Goal: Information Seeking & Learning: Learn about a topic

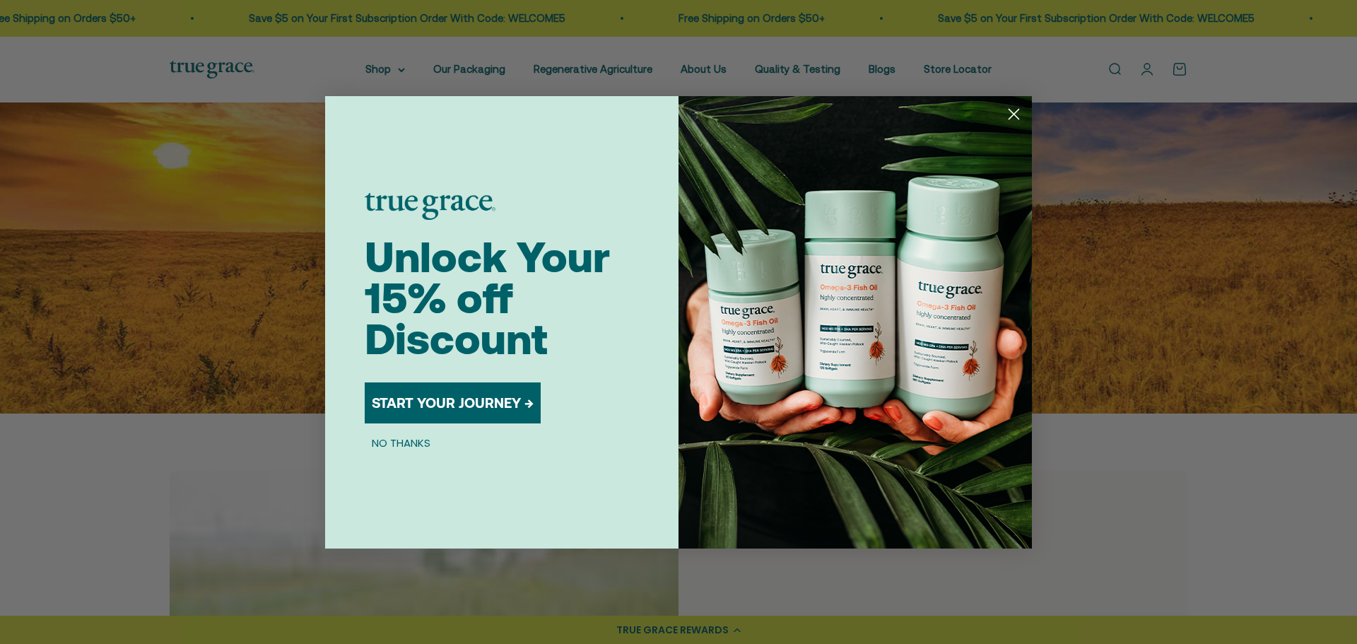
click at [1006, 115] on circle "Close dialog" at bounding box center [1013, 113] width 23 height 23
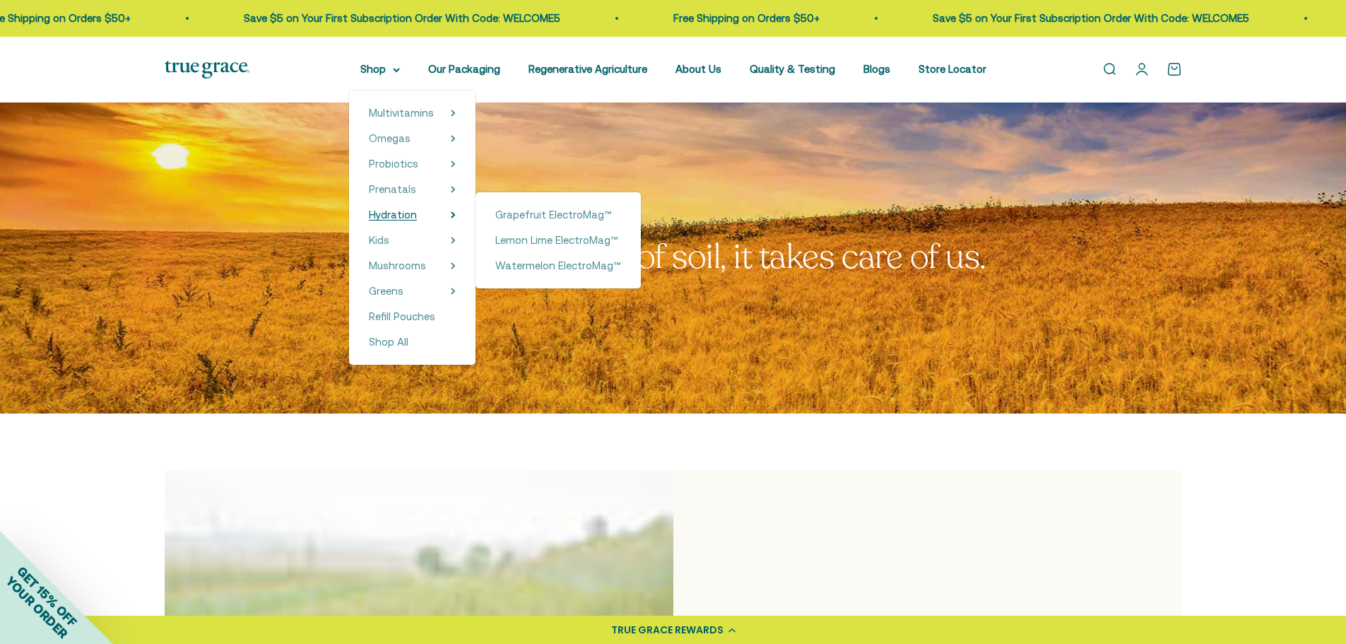
click at [403, 213] on span "Hydration" at bounding box center [393, 214] width 48 height 12
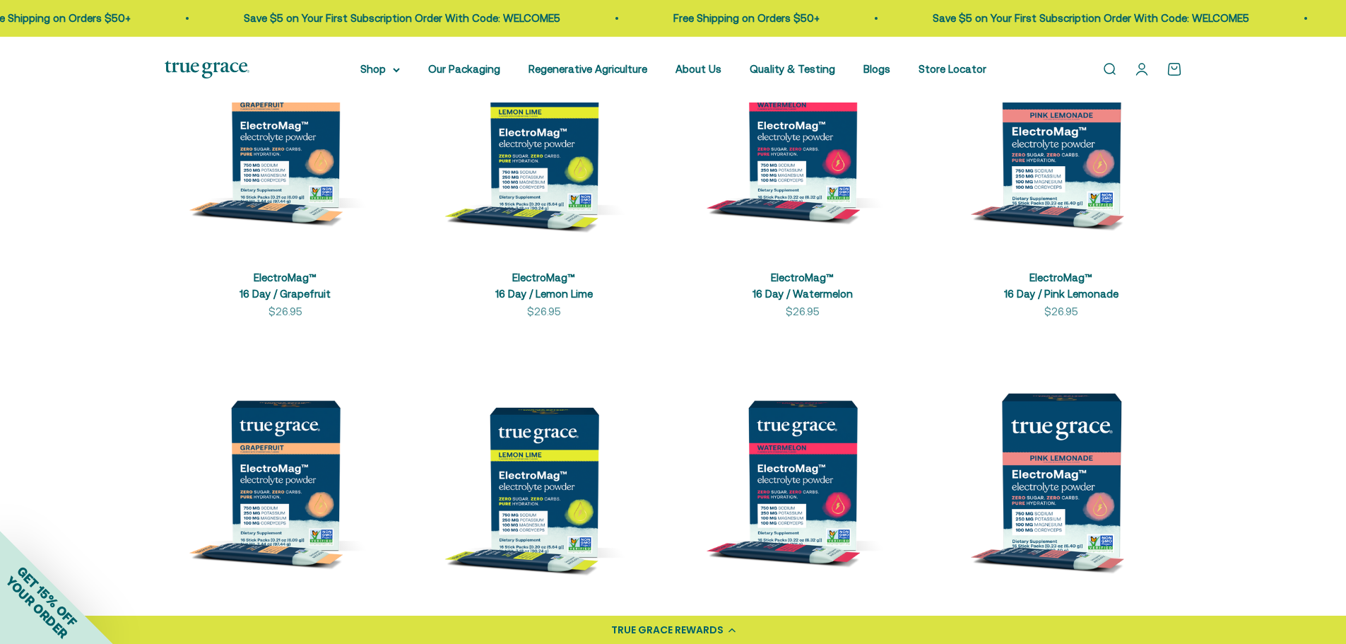
scroll to position [283, 0]
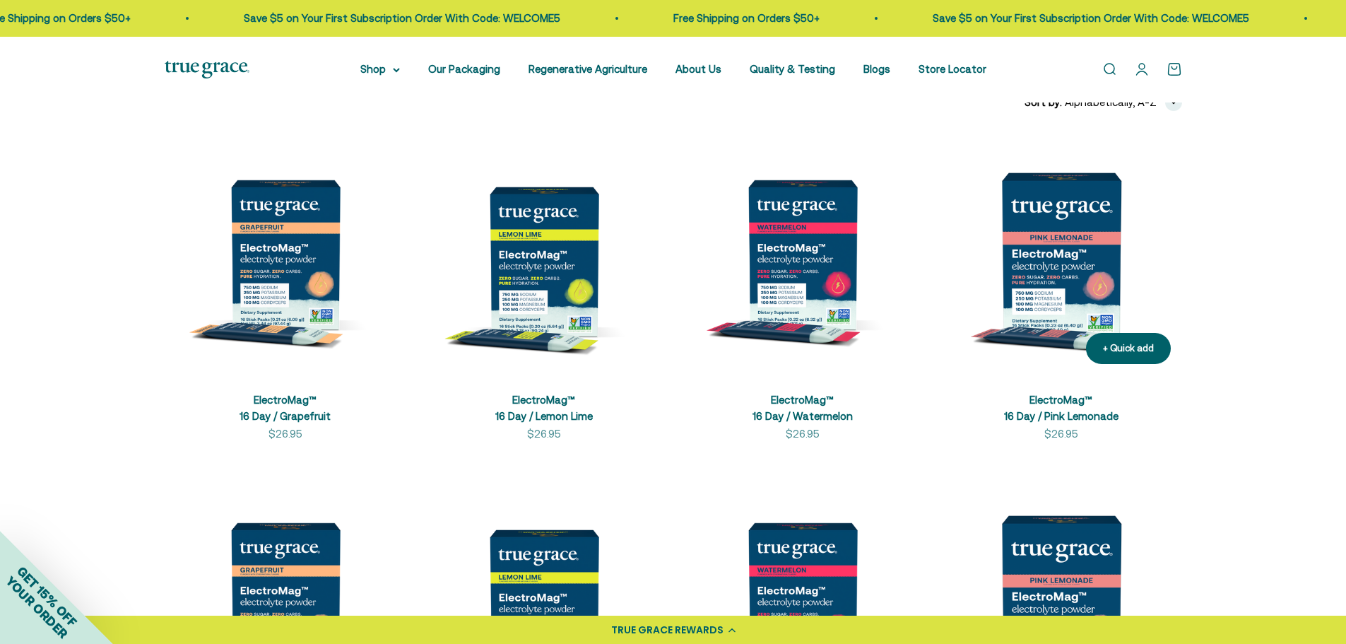
click at [1058, 235] on img at bounding box center [1061, 255] width 242 height 242
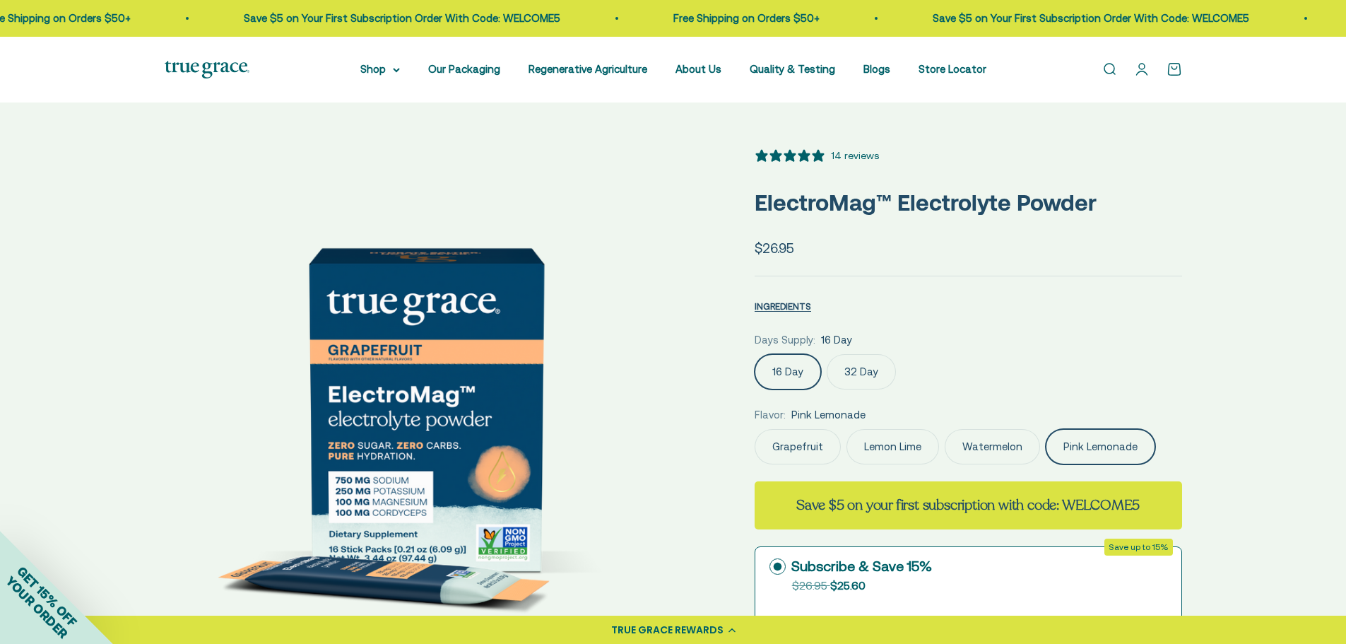
scroll to position [0, 6471]
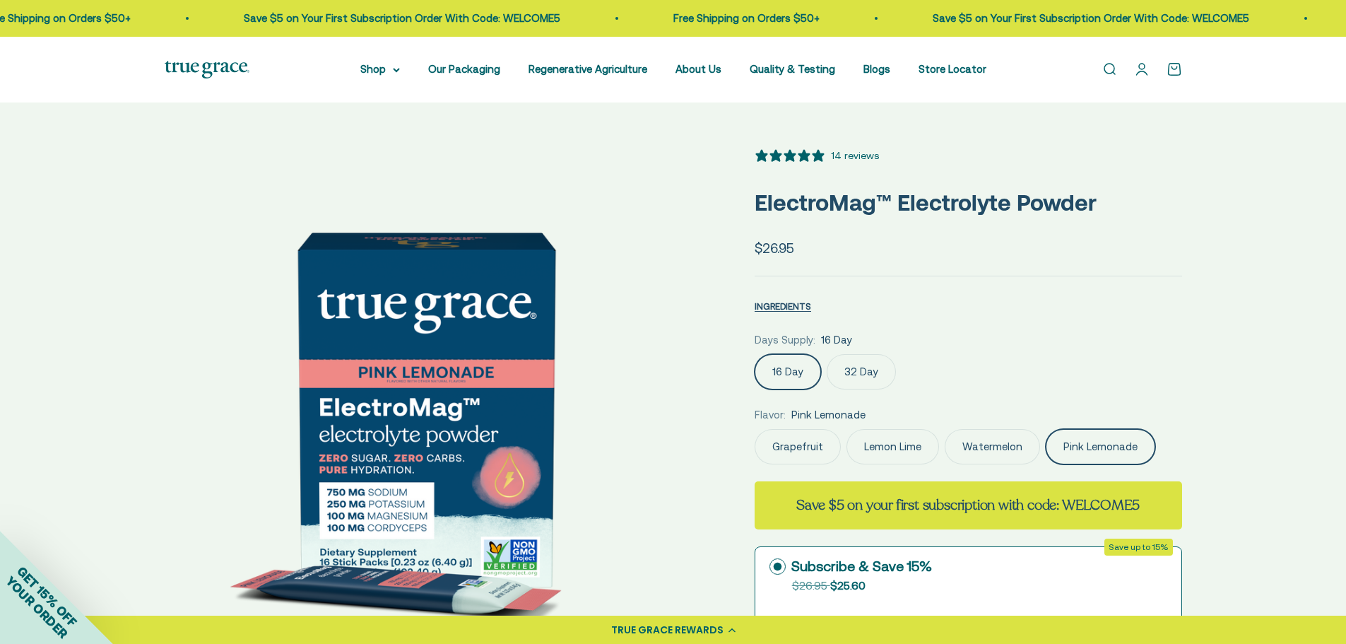
select select "3"
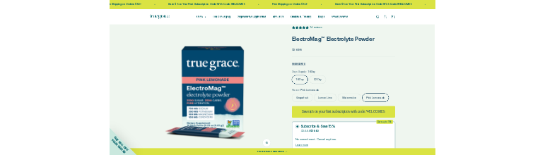
scroll to position [0, 0]
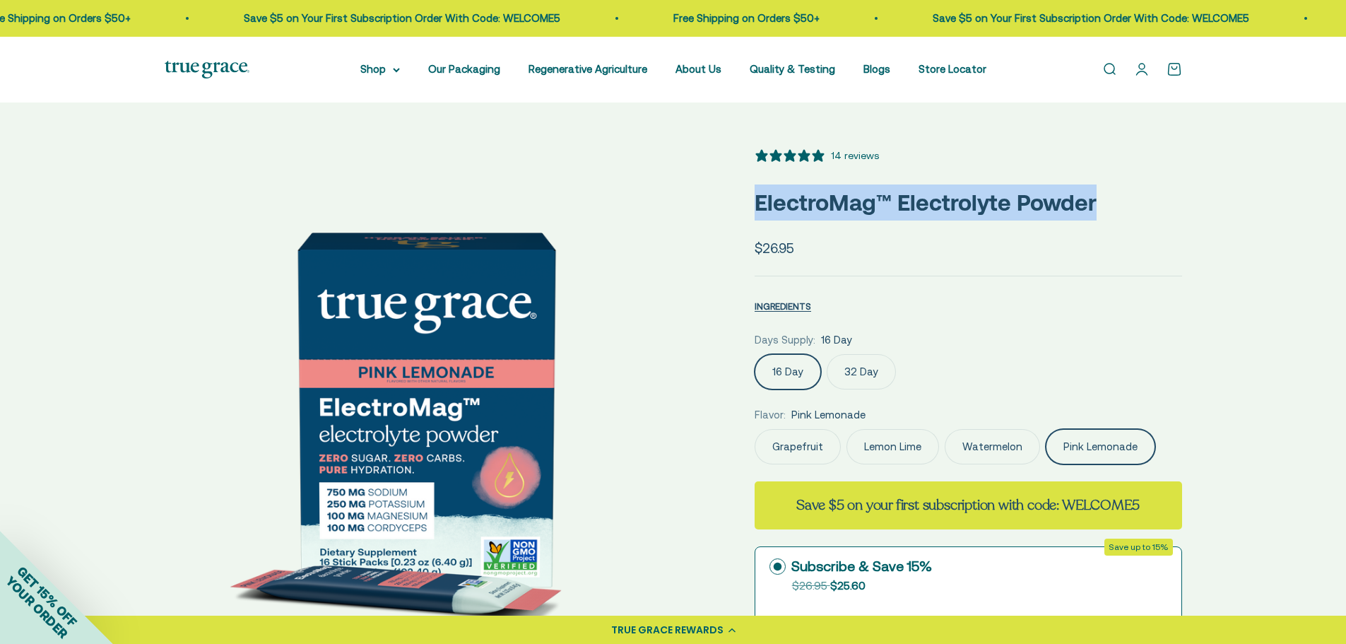
drag, startPoint x: 1107, startPoint y: 204, endPoint x: 753, endPoint y: 213, distance: 354.1
copy p "ElectroMag™ Electrolyte Powder"
click at [1063, 300] on div "INGREDIENTS Nutritional Information × Supplement Facts Serving Size: 1 Stick Pa…" at bounding box center [968, 303] width 427 height 21
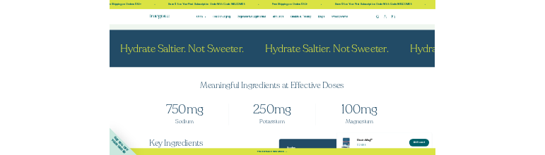
scroll to position [707, 0]
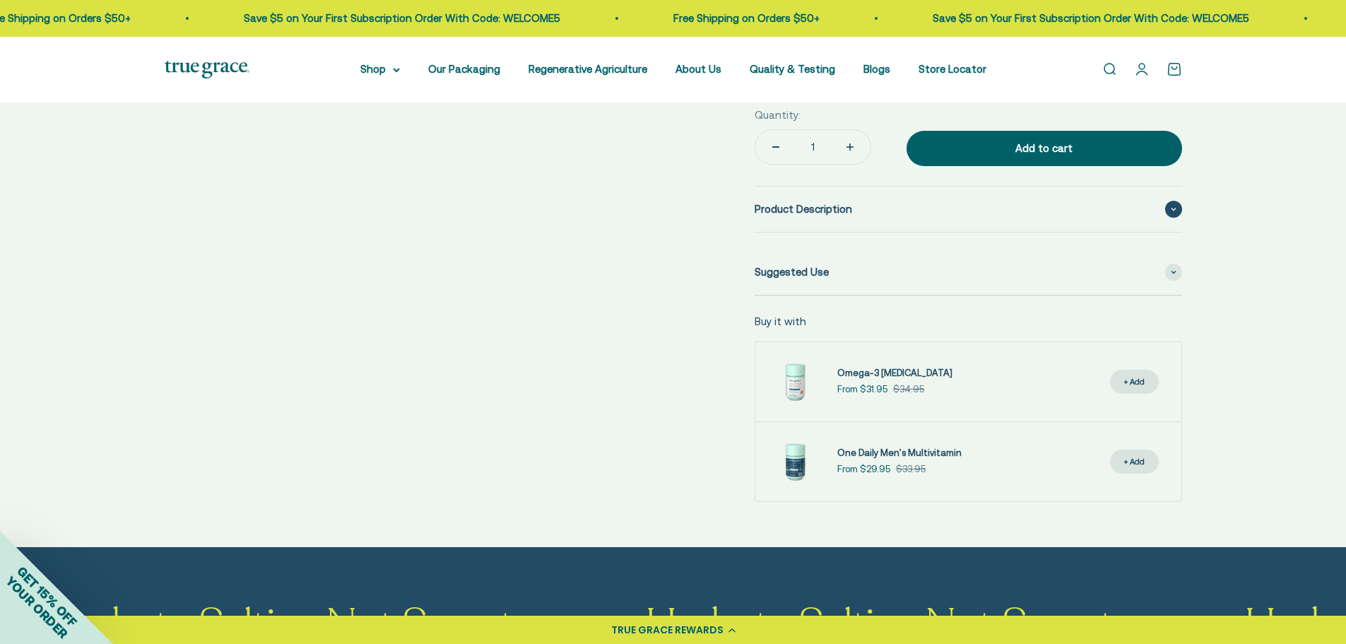
click at [898, 208] on div "Product Description" at bounding box center [968, 209] width 427 height 45
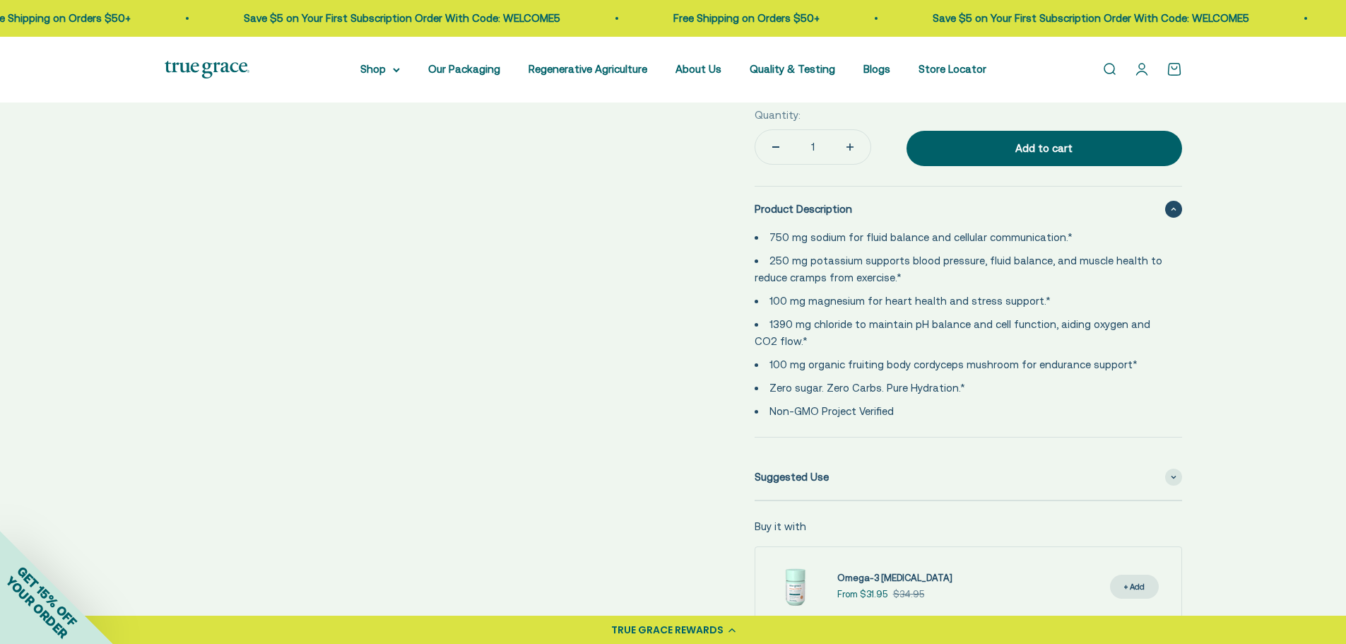
drag, startPoint x: 904, startPoint y: 413, endPoint x: 759, endPoint y: 224, distance: 238.4
click at [759, 224] on details "Product Description 750 mg sodium for fluid balance and cellular communication.…" at bounding box center [968, 312] width 427 height 252
copy ul "750 mg sodium for fluid balance and cellular communication.* 250 mg potassium s…"
click at [783, 288] on ul "750 mg sodium for fluid balance and cellular communication.* 250 mg potassium s…" at bounding box center [960, 324] width 411 height 191
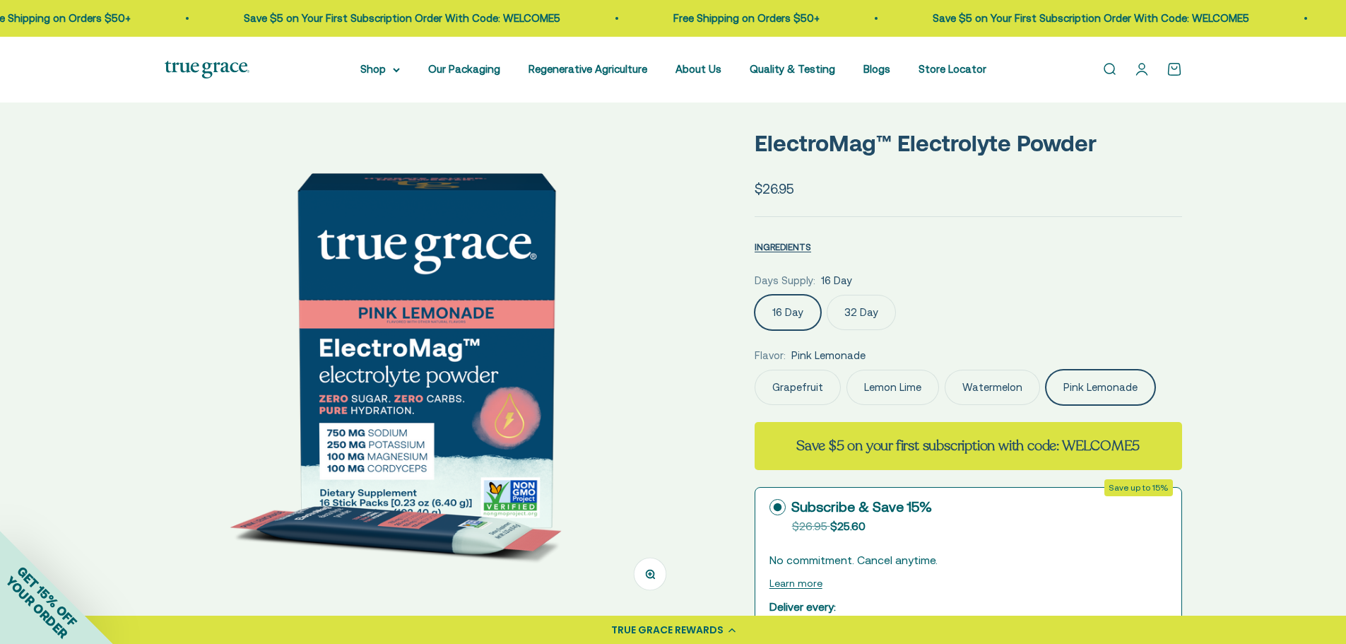
scroll to position [0, 0]
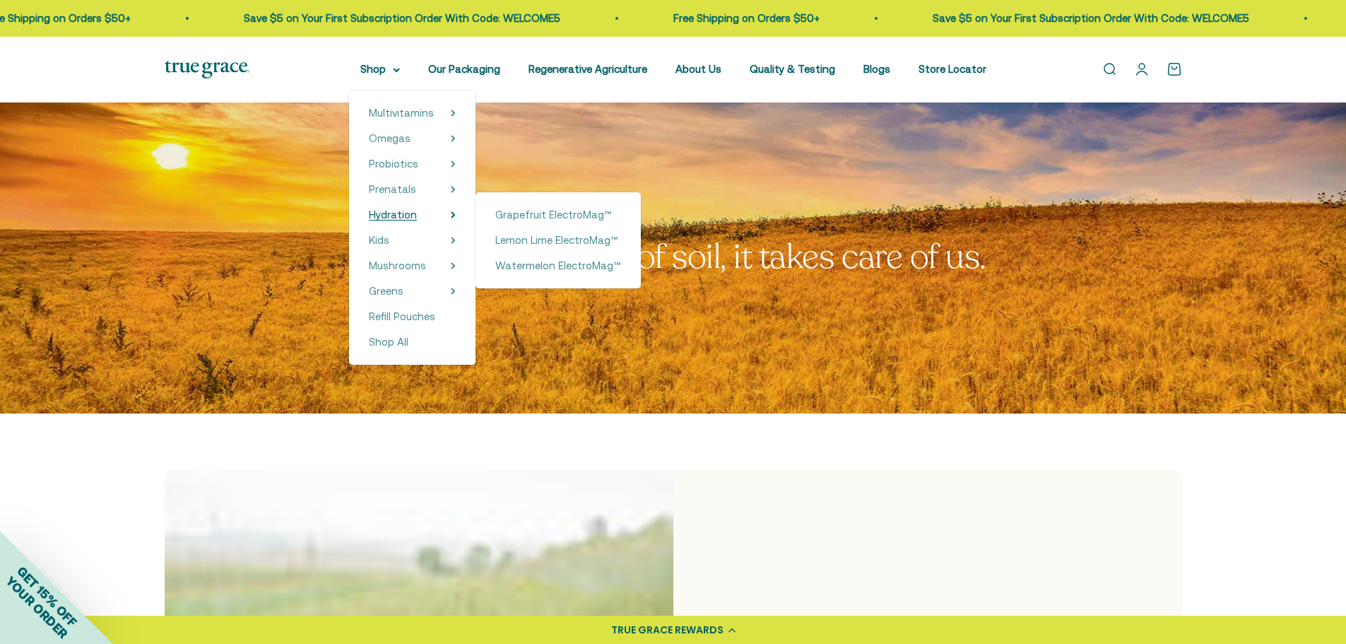
click at [415, 217] on span "Hydration" at bounding box center [393, 214] width 48 height 12
